Goal: Information Seeking & Learning: Check status

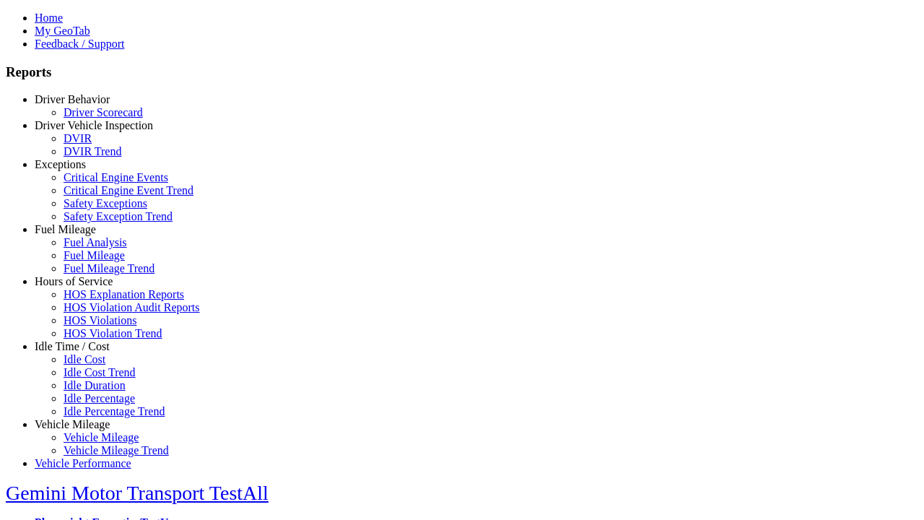
click at [83, 418] on link "Vehicle Mileage" at bounding box center [72, 424] width 75 height 12
click at [94, 444] on link "Vehicle Mileage Trend" at bounding box center [116, 450] width 105 height 12
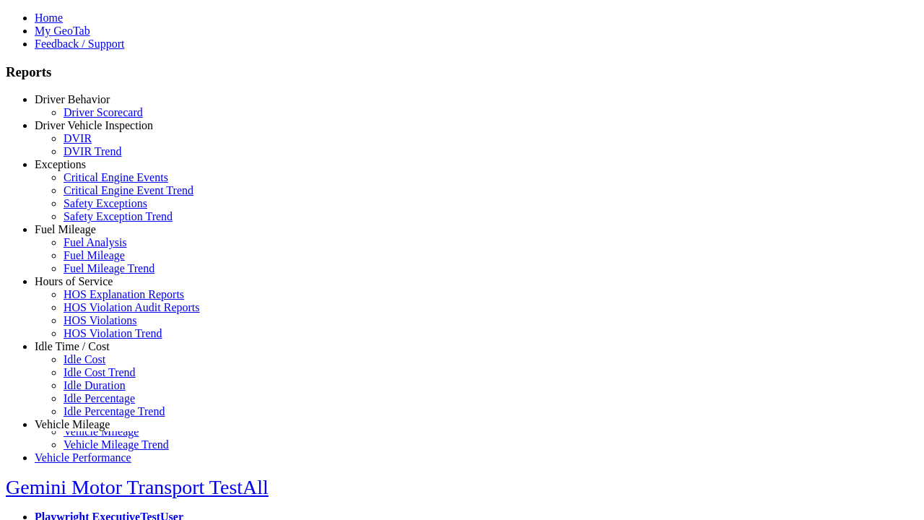
scroll to position [9, 0]
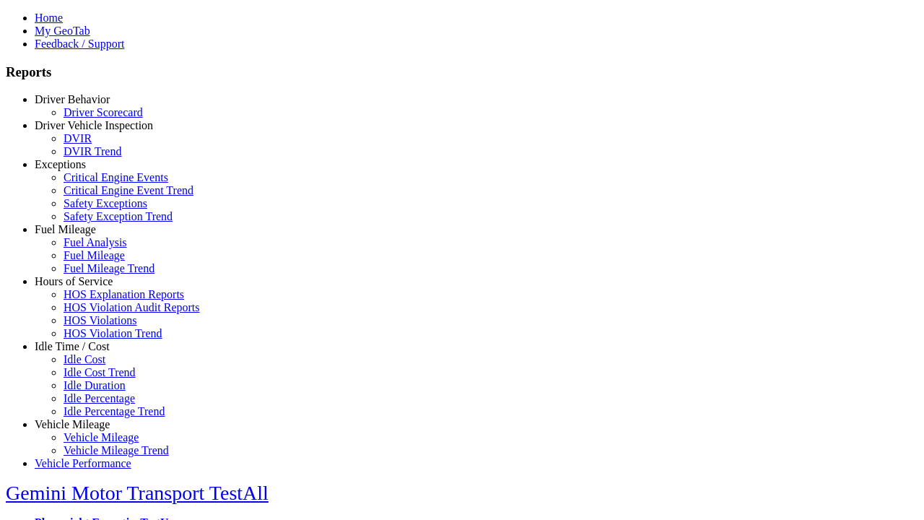
type input "**********"
